Goal: Download file/media

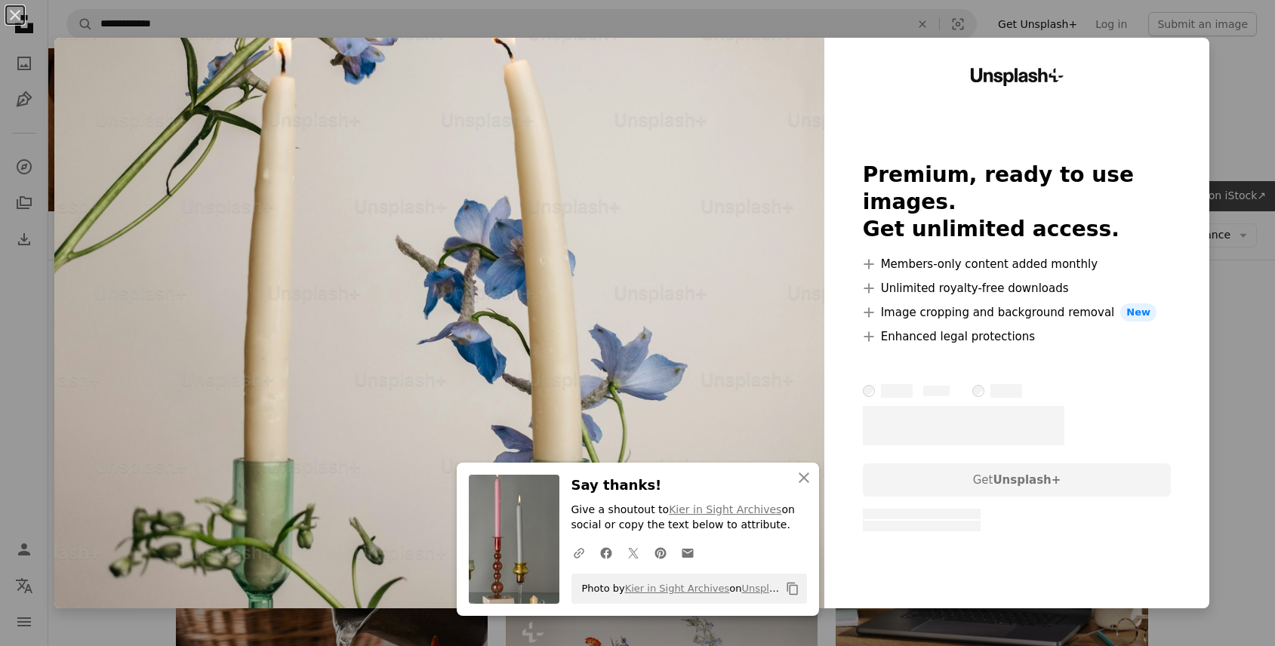
scroll to position [1121, 0]
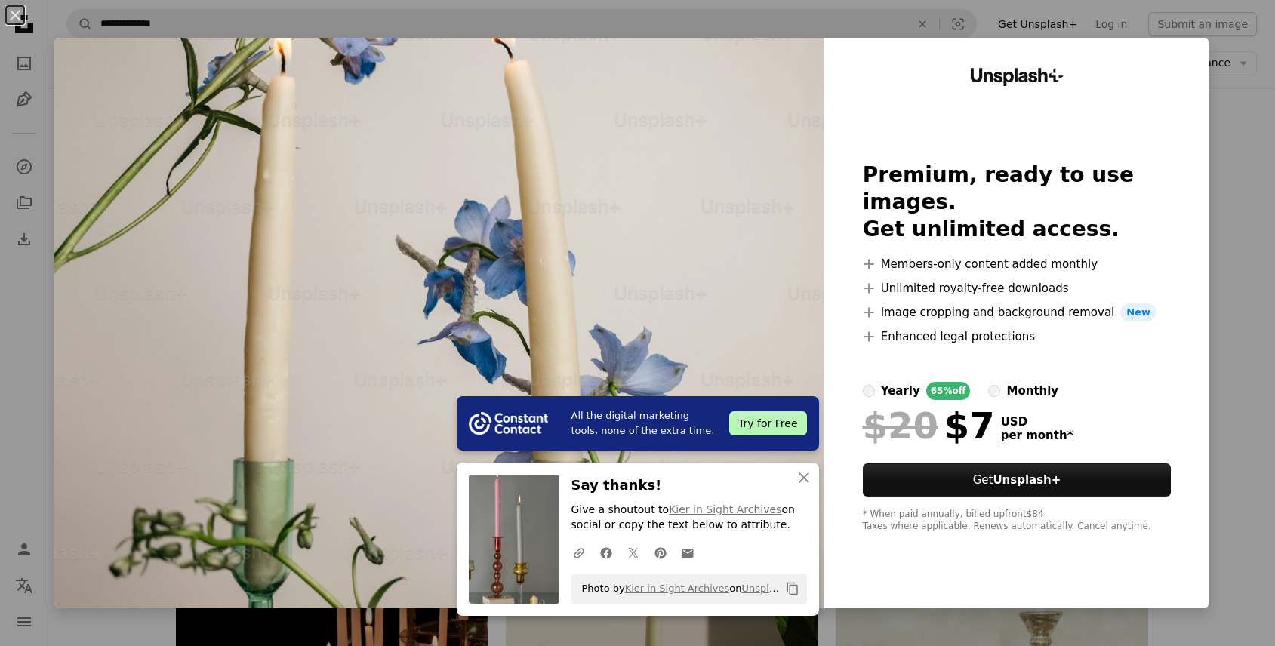
click at [1246, 180] on div "An X shape All the digital marketing tools, none of the extra time. Try for Fre…" at bounding box center [637, 323] width 1275 height 646
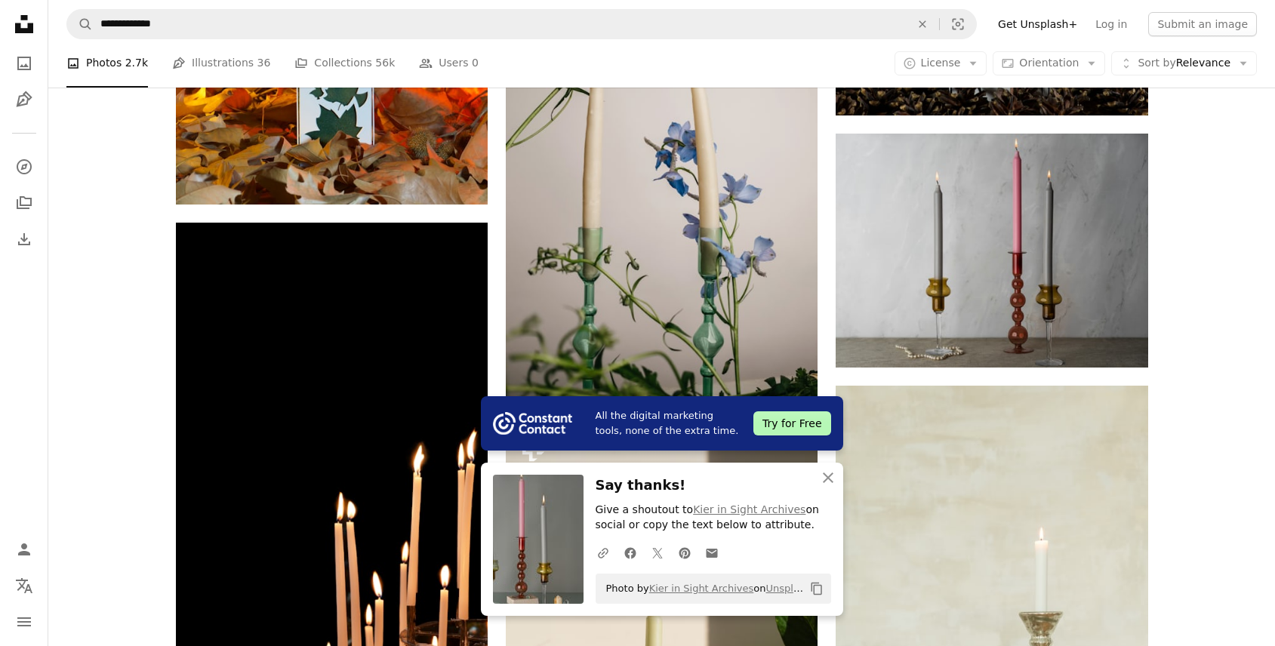
click at [1242, 260] on div "Plus sign for Unsplash+ A heart A plus sign [PERSON_NAME] For Unsplash+ A lock …" at bounding box center [661, 537] width 1226 height 2559
click at [828, 480] on icon "An X shape" at bounding box center [828, 478] width 18 height 18
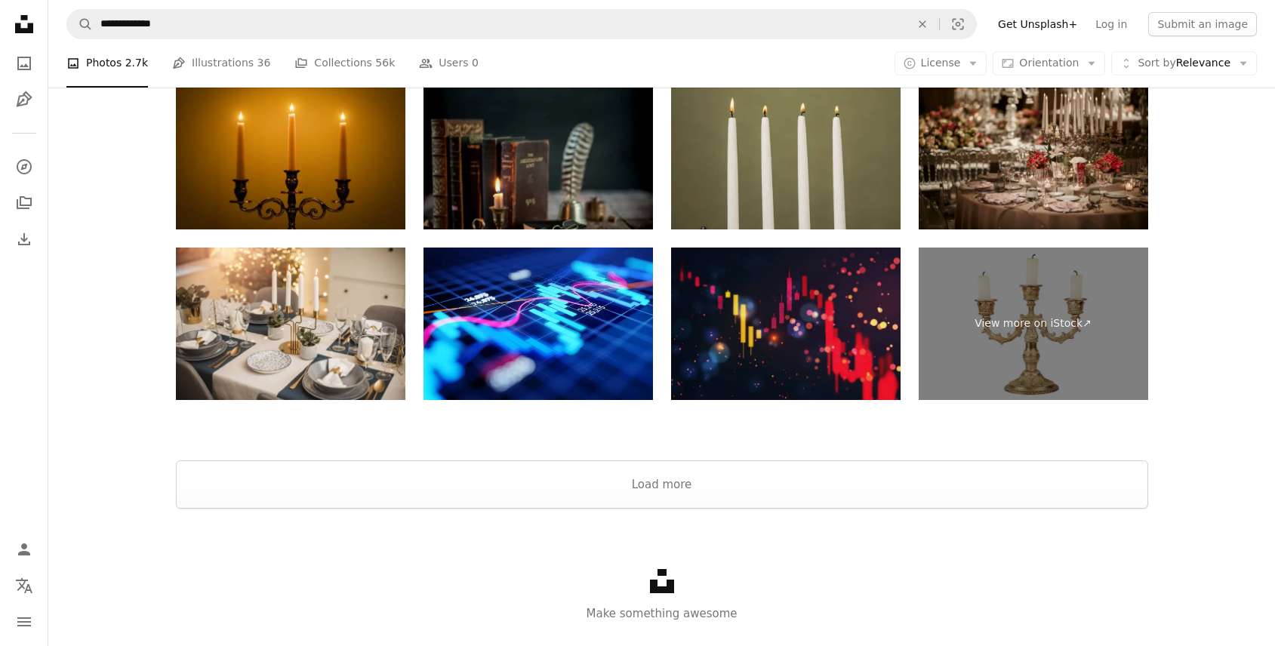
scroll to position [3008, 0]
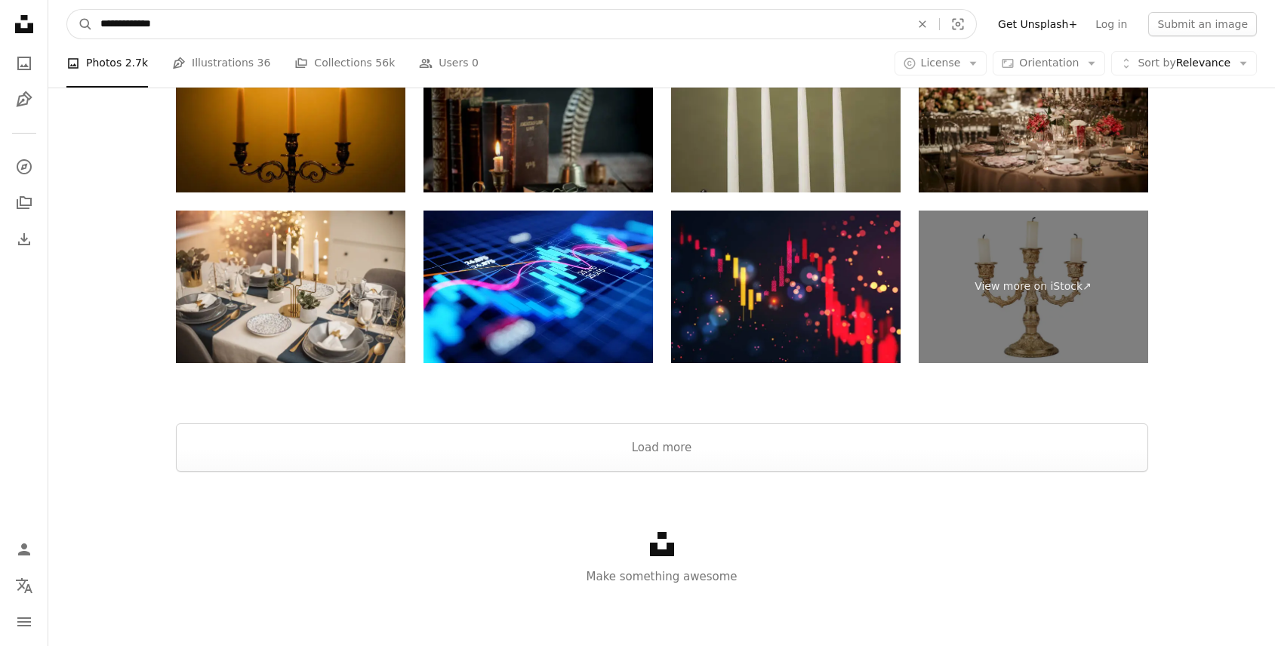
click at [479, 32] on input "**********" at bounding box center [499, 24] width 813 height 29
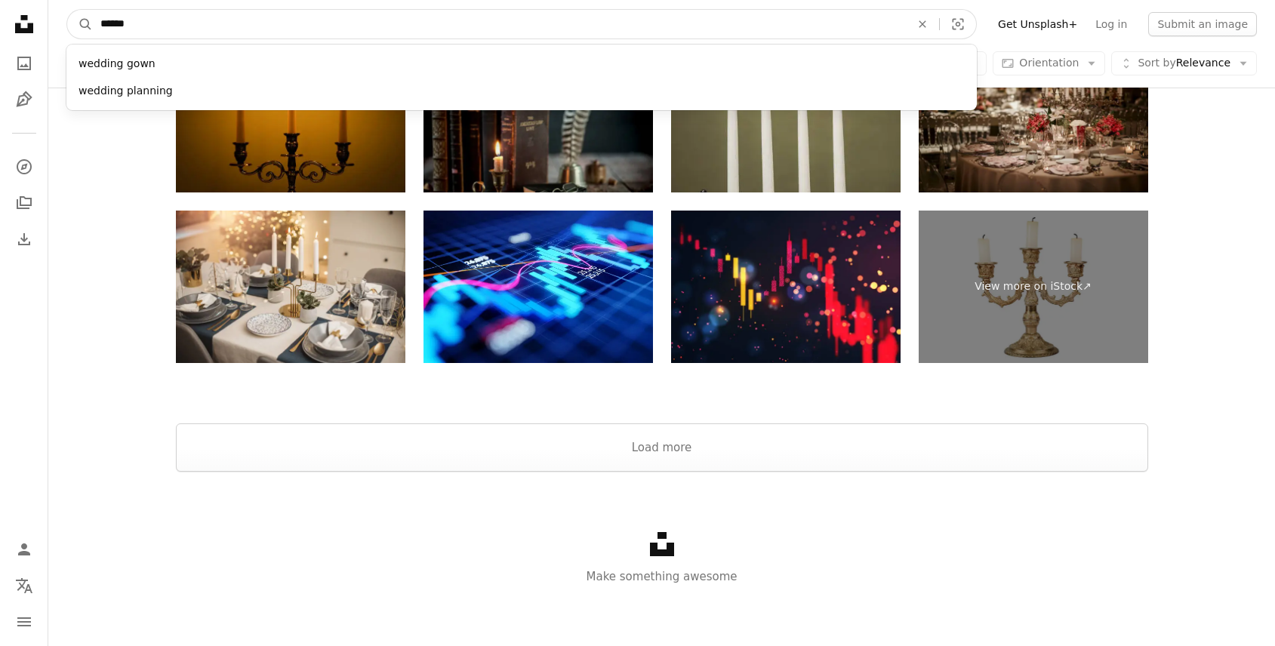
type input "*******"
click button "A magnifying glass" at bounding box center [80, 24] width 26 height 29
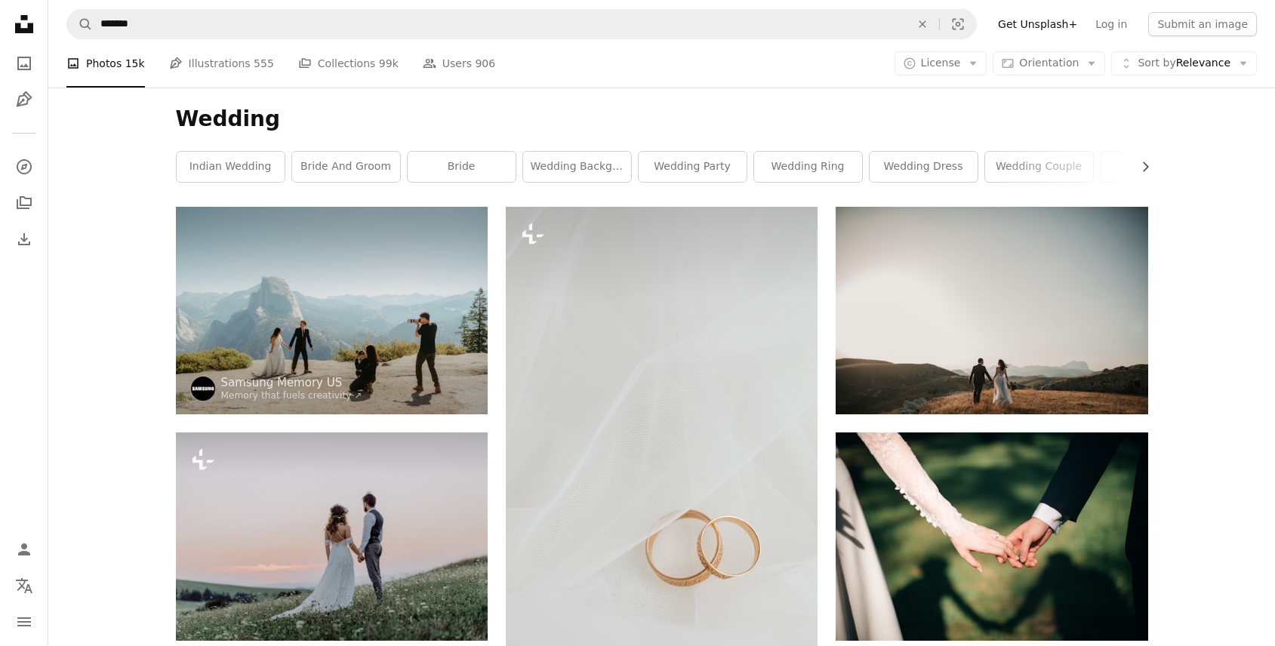
click at [944, 78] on div "A photo Photos 15k Pen Tool Illustrations 555 A stack of folders Collections 99…" at bounding box center [661, 63] width 1190 height 48
click at [944, 63] on span "License" at bounding box center [941, 63] width 40 height 12
click at [956, 159] on span "Unsplash+" at bounding box center [980, 156] width 92 height 15
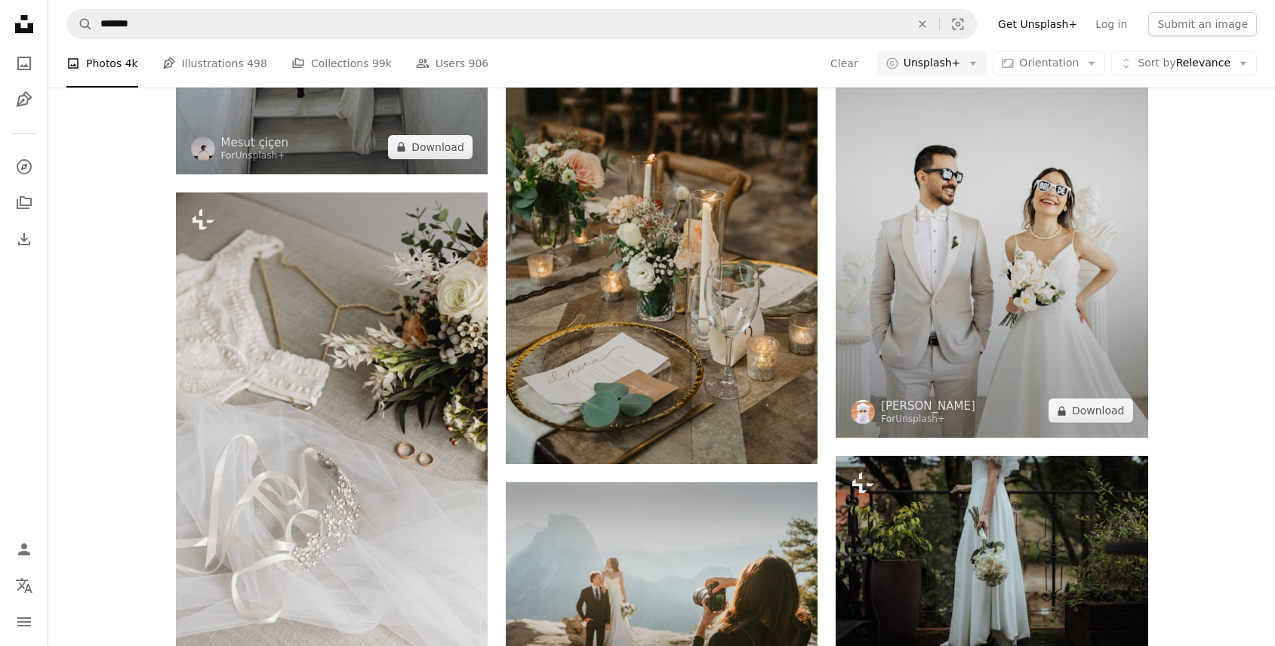
scroll to position [1411, 0]
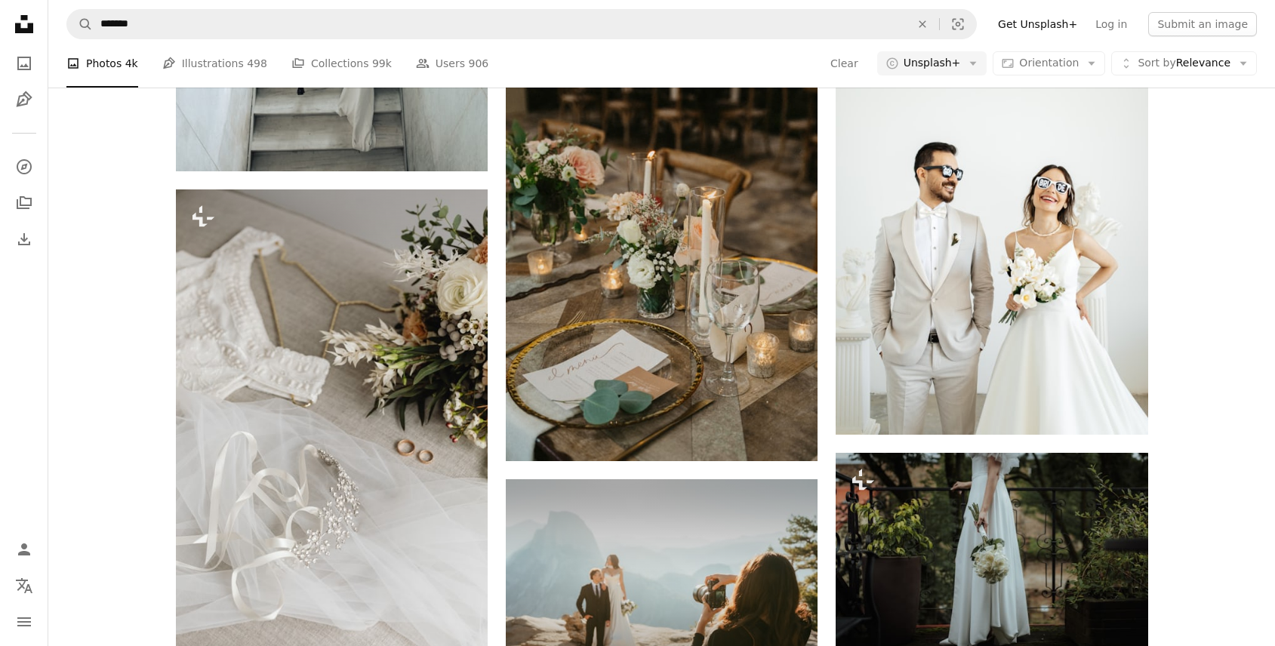
click at [1192, 516] on div "Promoted A heart A plus sign Samsung Memory US Memory that fuels creativity ↗ A…" at bounding box center [661, 213] width 1226 height 2834
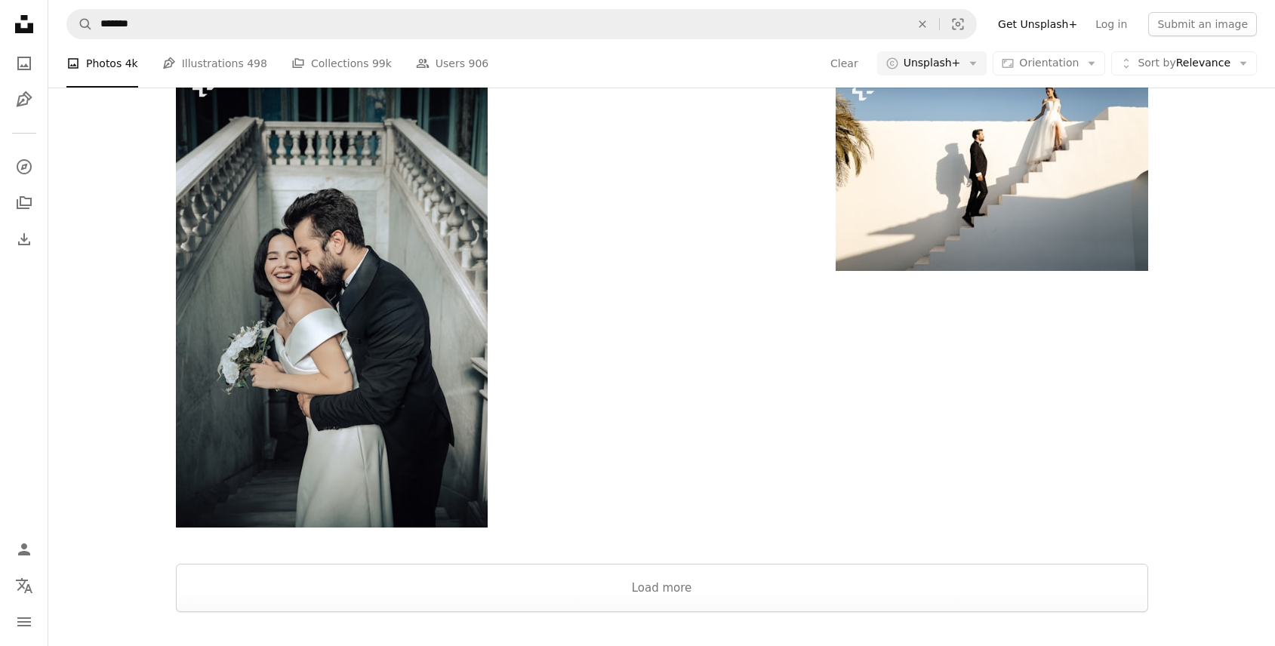
scroll to position [2653, 0]
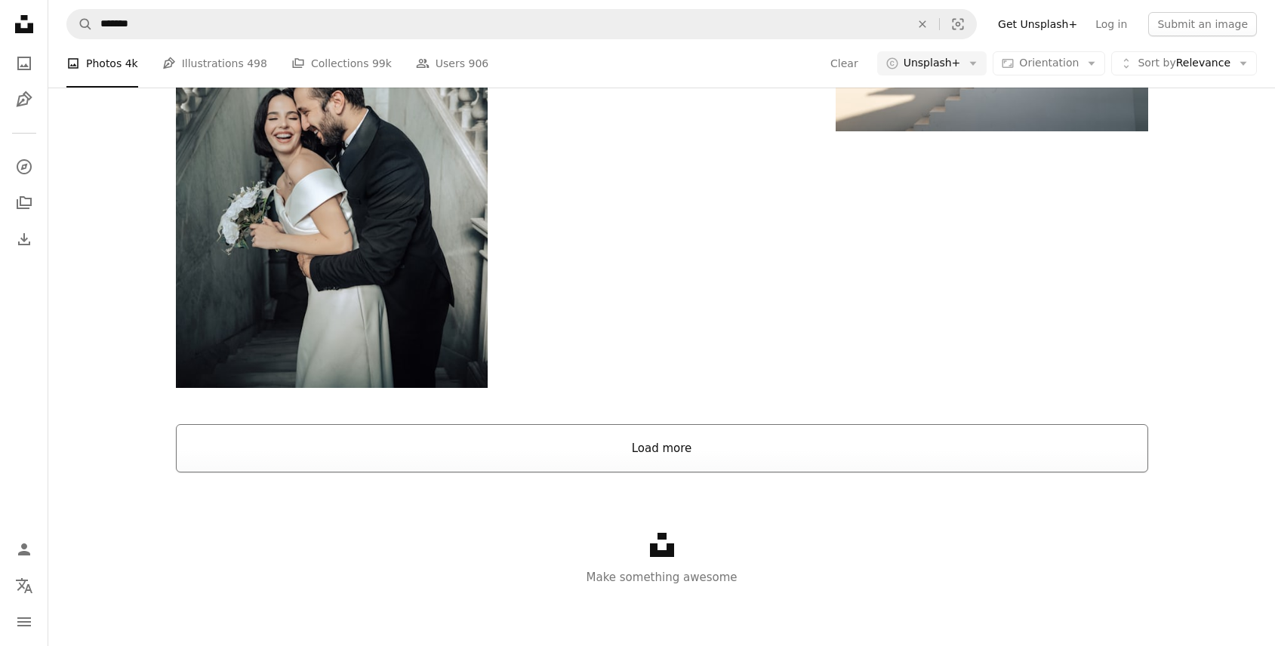
click at [654, 444] on button "Load more" at bounding box center [662, 448] width 972 height 48
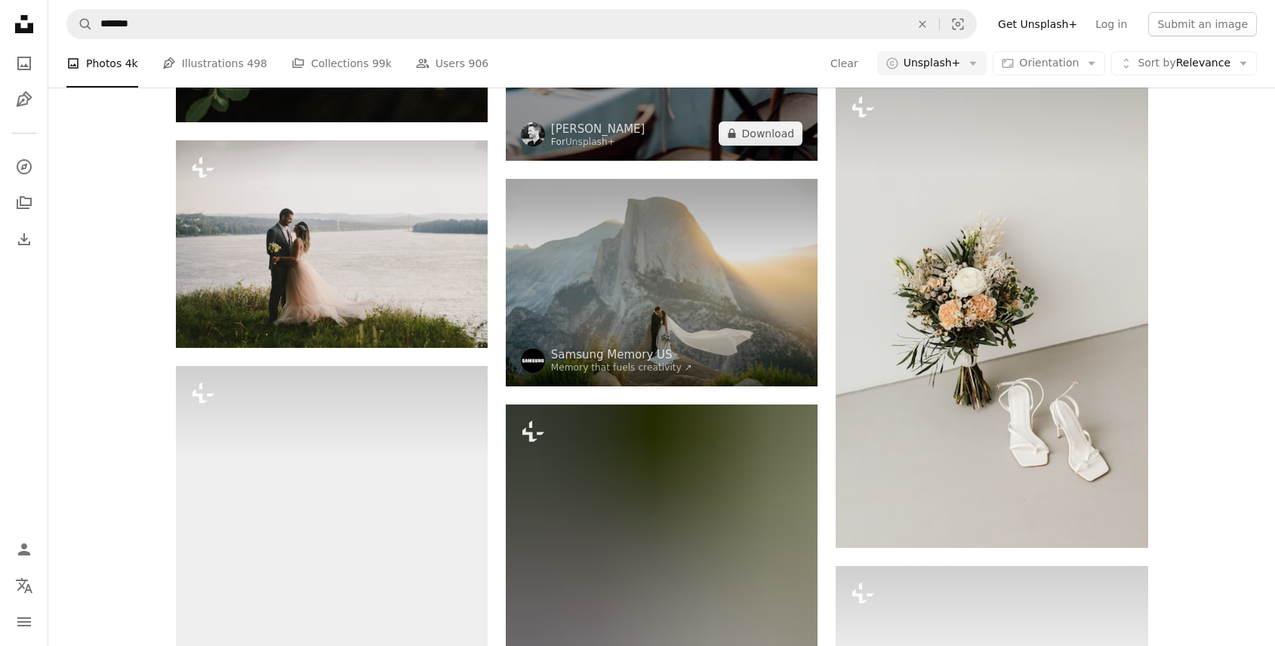
scroll to position [4381, 0]
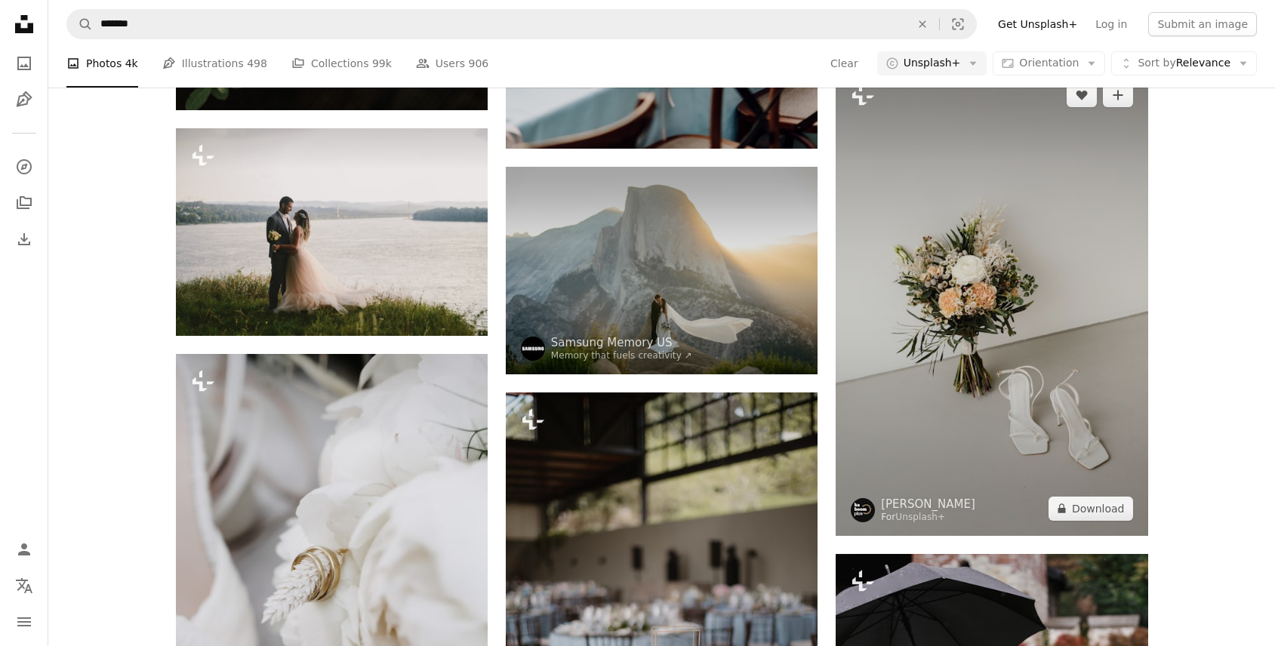
click at [1005, 411] on img at bounding box center [991, 302] width 312 height 468
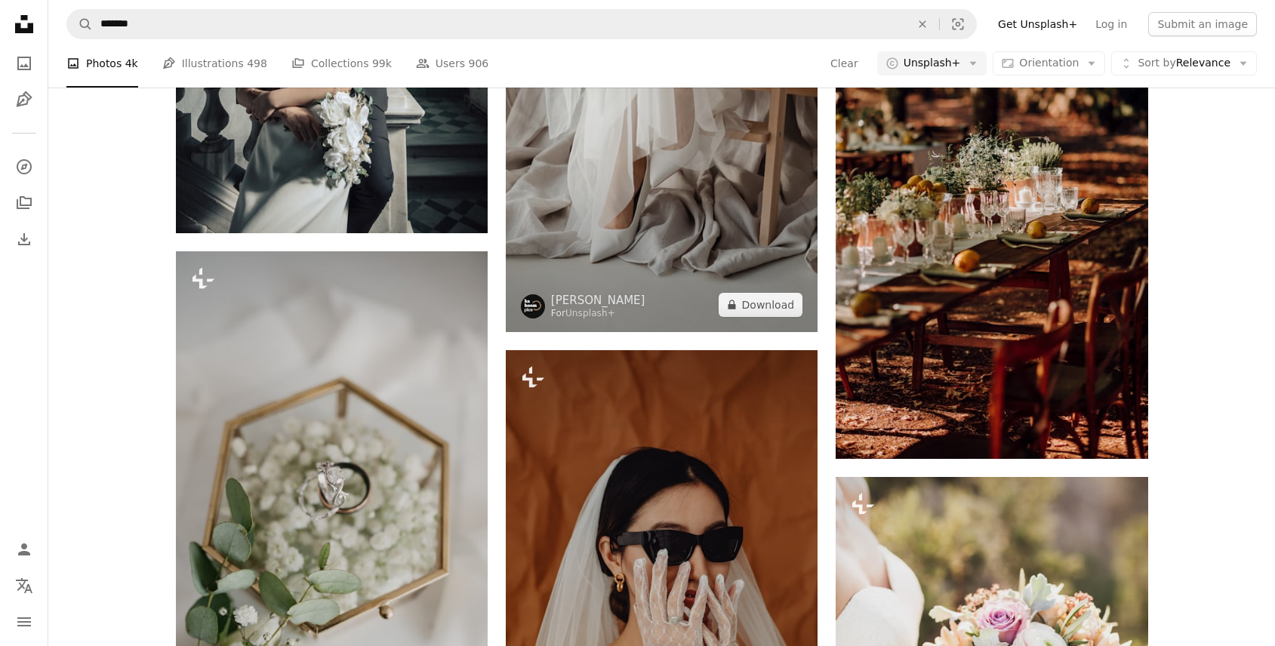
scroll to position [7078, 0]
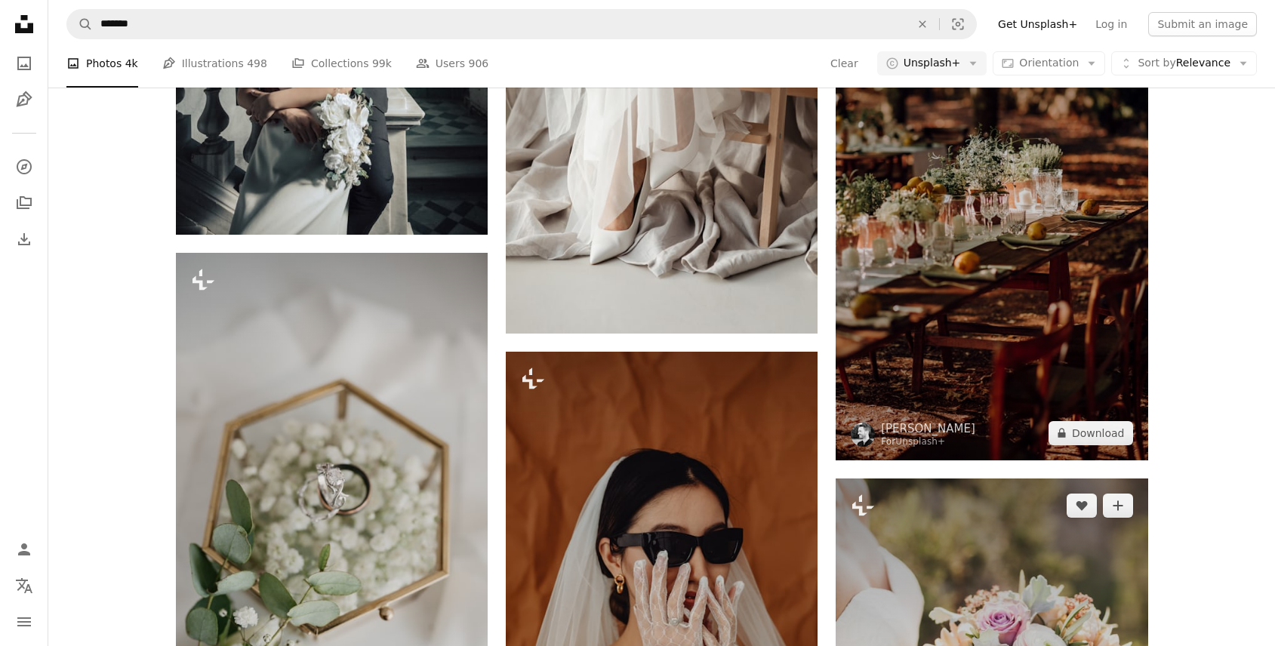
click at [835, 219] on link at bounding box center [991, 226] width 312 height 14
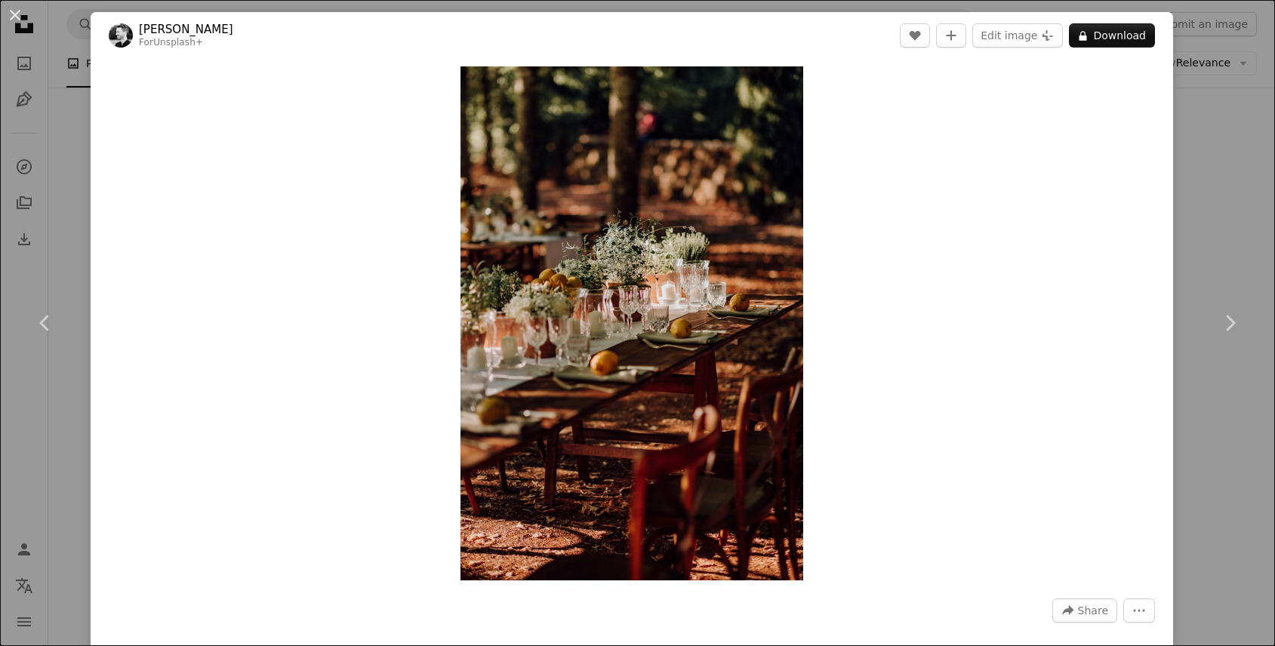
click at [1173, 169] on div "Zoom in" at bounding box center [632, 323] width 1082 height 529
click at [1204, 192] on div "An X shape Chevron left Chevron right [PERSON_NAME] For Unsplash+ A heart A plu…" at bounding box center [637, 323] width 1275 height 646
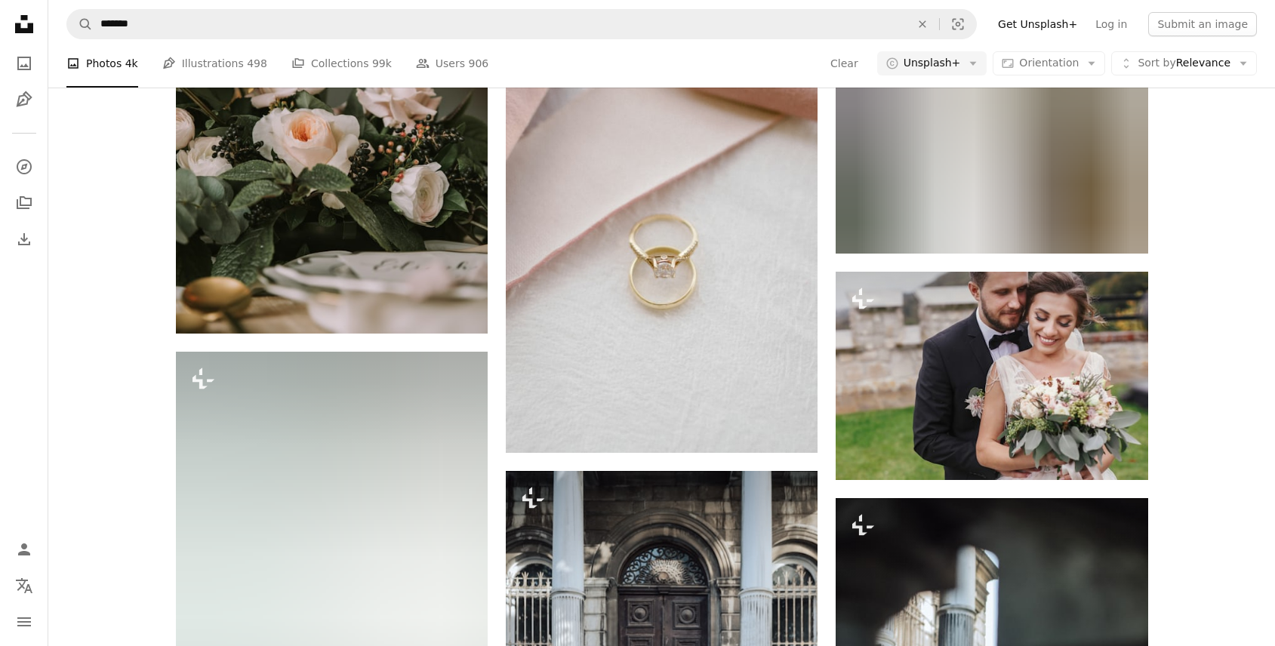
scroll to position [21195, 0]
